Goal: Find specific page/section: Find specific page/section

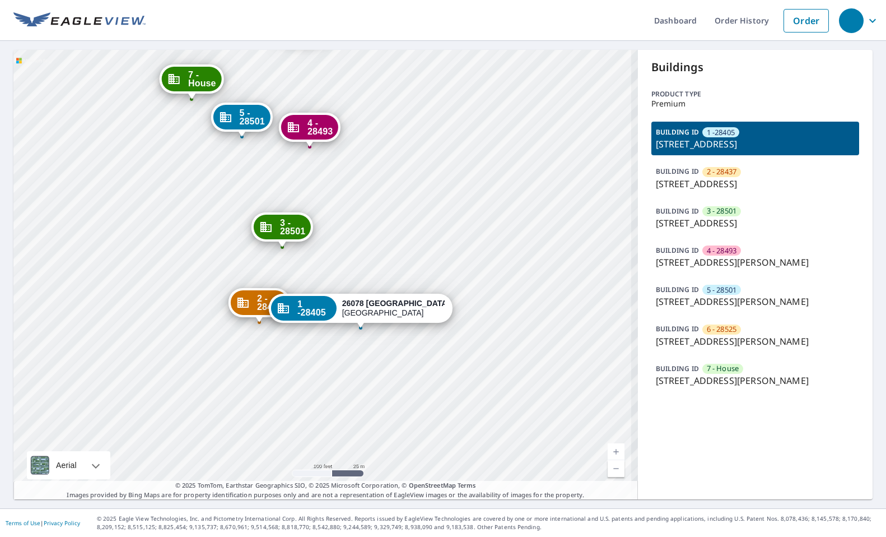
drag, startPoint x: 361, startPoint y: 203, endPoint x: 398, endPoint y: 259, distance: 66.7
click at [398, 259] on div "2 - 28437 28214 Maitrott St Southfield, MI 48034 3 - 28501 28260 Maitrott St So…" at bounding box center [325, 274] width 625 height 449
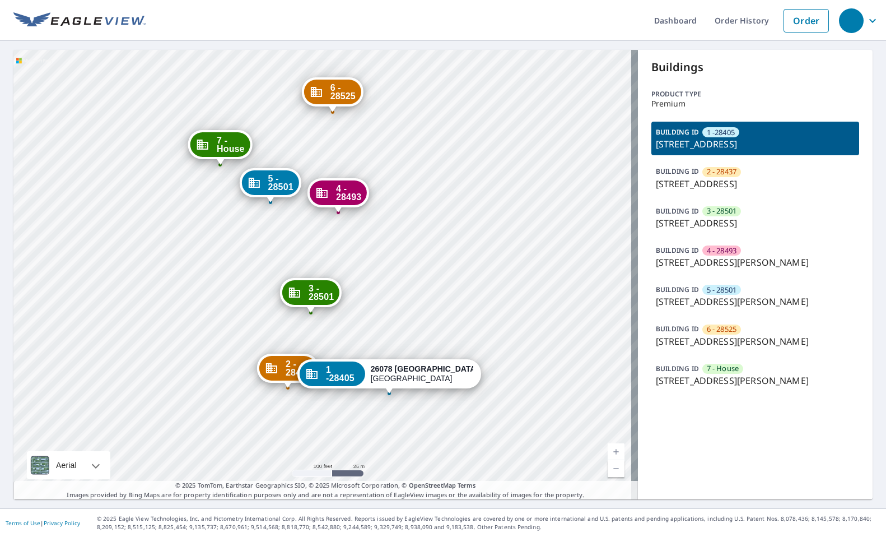
drag, startPoint x: 426, startPoint y: 200, endPoint x: 425, endPoint y: 250, distance: 50.4
click at [425, 250] on div "2 - 28437 28214 Maitrott St Southfield, MI 48034 3 - 28501 28260 Maitrott St So…" at bounding box center [325, 274] width 625 height 449
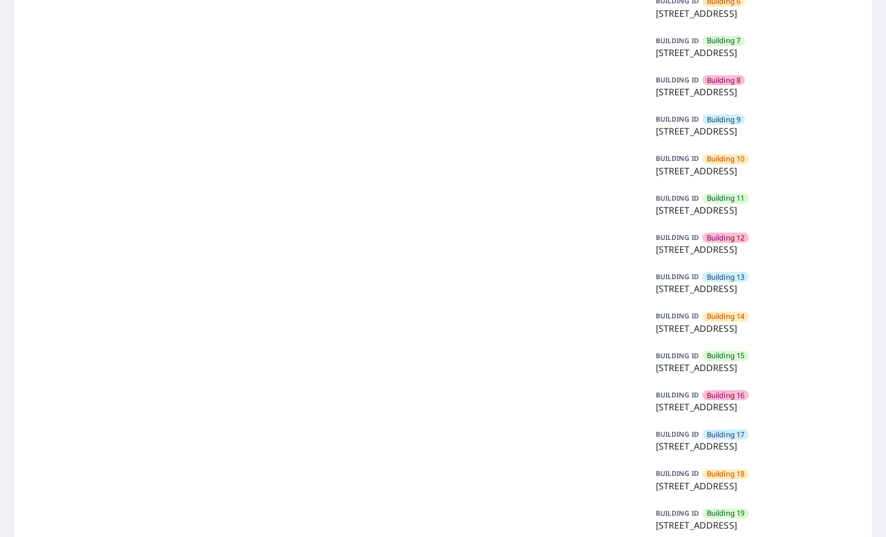
scroll to position [336, 0]
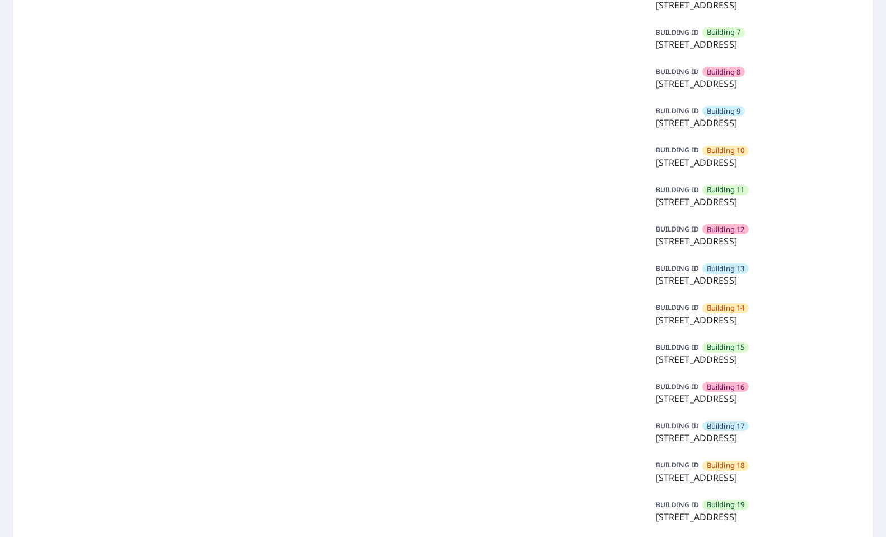
click at [752, 430] on div "BUILDING [GEOGRAPHIC_DATA] [GEOGRAPHIC_DATA][STREET_ADDRESS]" at bounding box center [756, 432] width 208 height 34
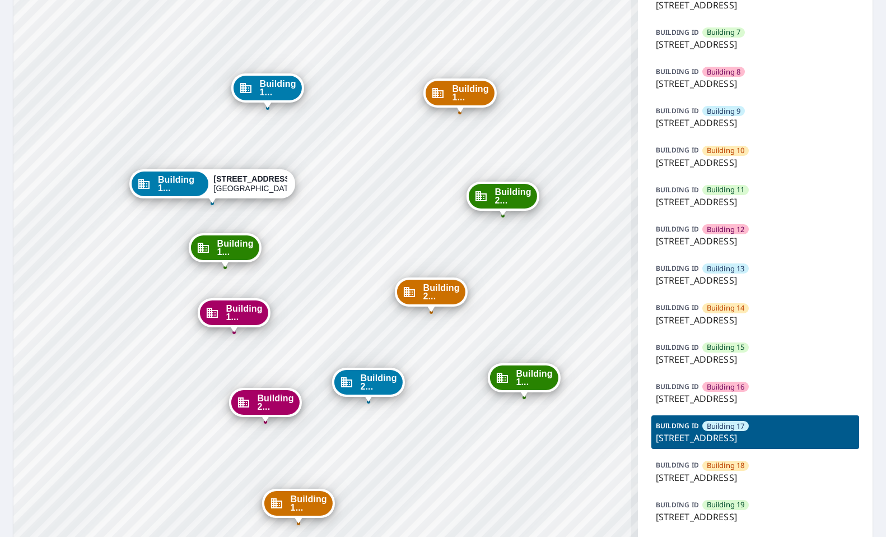
drag, startPoint x: 326, startPoint y: 199, endPoint x: 393, endPoint y: 199, distance: 67.8
click at [393, 199] on div "Building [GEOGRAPHIC_DATA][STREET_ADDRESS] [GEOGRAPHIC_DATA][STREET_ADDRESS] [G…" at bounding box center [325, 204] width 625 height 980
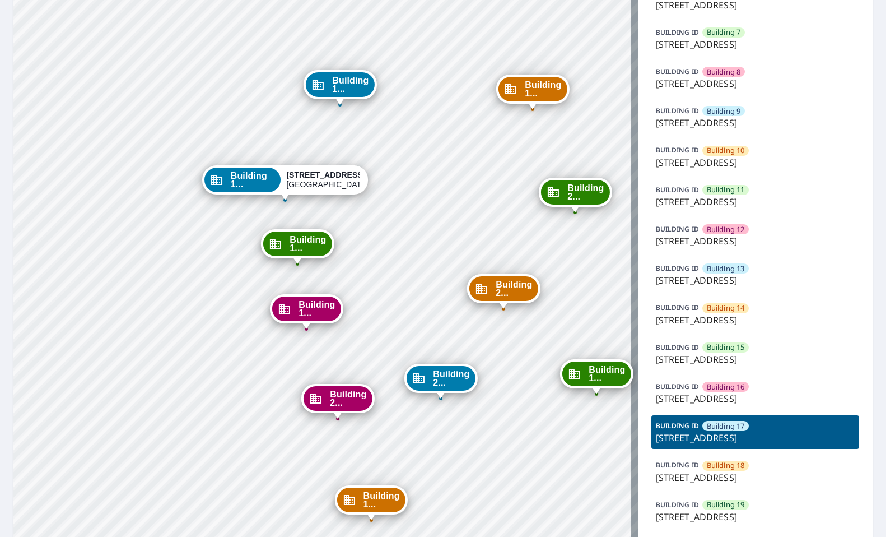
click at [752, 391] on div "BUILDING [GEOGRAPHIC_DATA] [GEOGRAPHIC_DATA][STREET_ADDRESS]" at bounding box center [756, 393] width 208 height 34
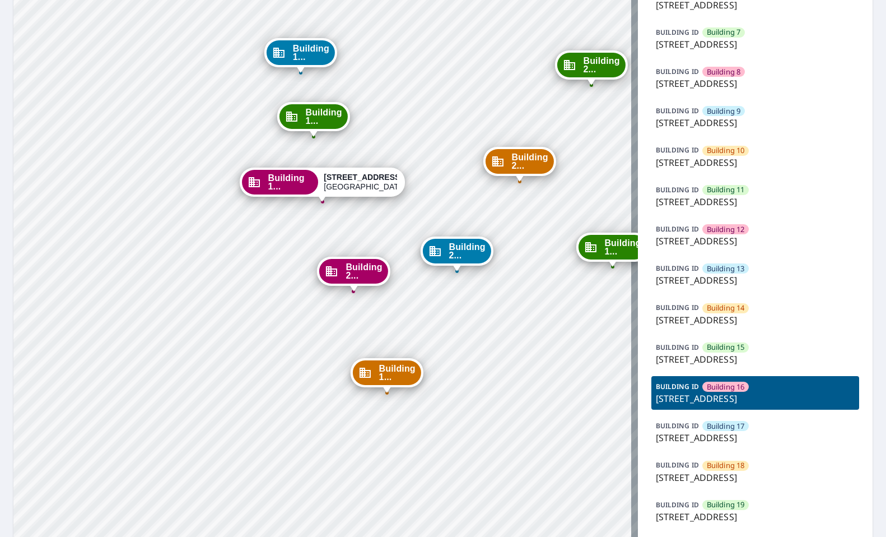
click at [764, 423] on div "BUILDING [GEOGRAPHIC_DATA] [GEOGRAPHIC_DATA][STREET_ADDRESS]" at bounding box center [756, 432] width 208 height 34
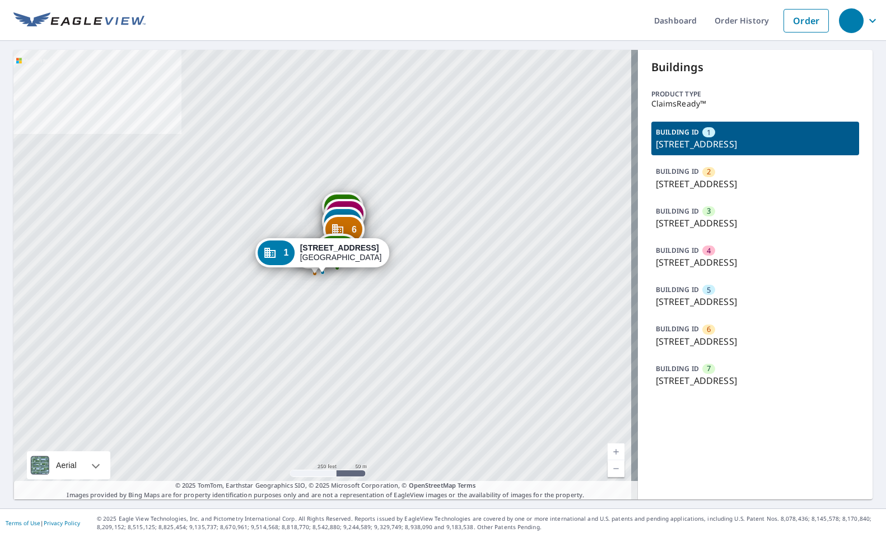
click at [703, 368] on div "7" at bounding box center [709, 369] width 13 height 10
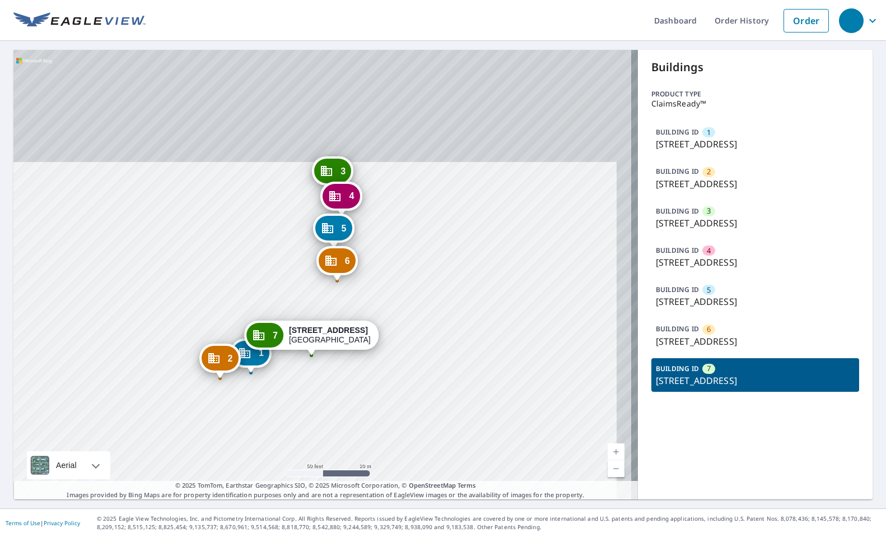
drag, startPoint x: 408, startPoint y: 200, endPoint x: 393, endPoint y: 331, distance: 131.4
click at [393, 331] on div "1 [STREET_ADDRESS] [GEOGRAPHIC_DATA][STREET_ADDRESS] 3 [STREET_ADDRESS] 4 [STRE…" at bounding box center [325, 274] width 625 height 449
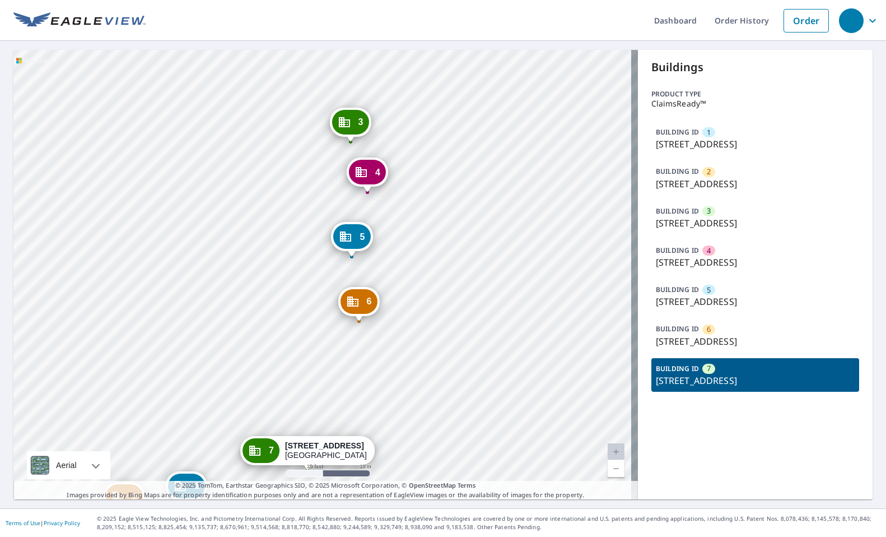
drag, startPoint x: 412, startPoint y: 222, endPoint x: 422, endPoint y: 212, distance: 14.3
click at [421, 213] on div "1 [STREET_ADDRESS] [GEOGRAPHIC_DATA][STREET_ADDRESS] 3 [STREET_ADDRESS] 4 [STRE…" at bounding box center [325, 274] width 625 height 449
